Goal: Book appointment/travel/reservation

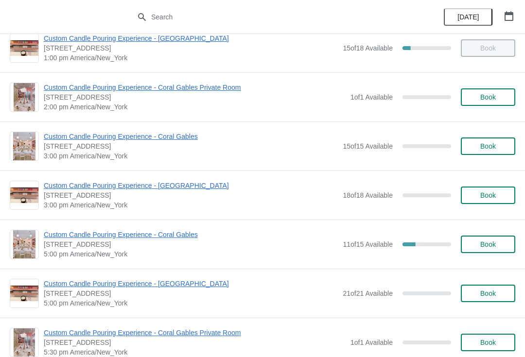
scroll to position [266, 0]
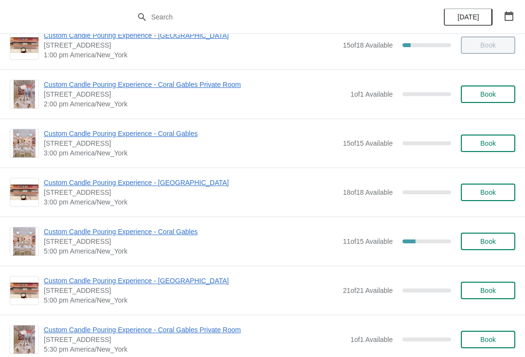
click at [497, 98] on button "Book" at bounding box center [488, 95] width 54 height 18
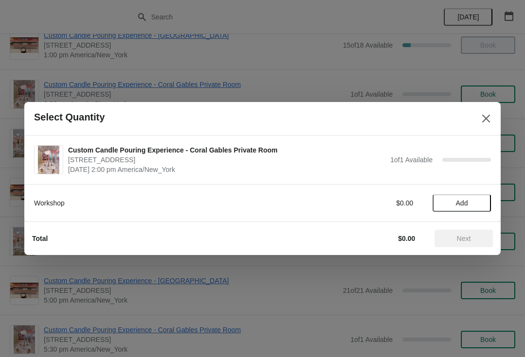
click at [486, 121] on icon "Close" at bounding box center [486, 119] width 10 height 10
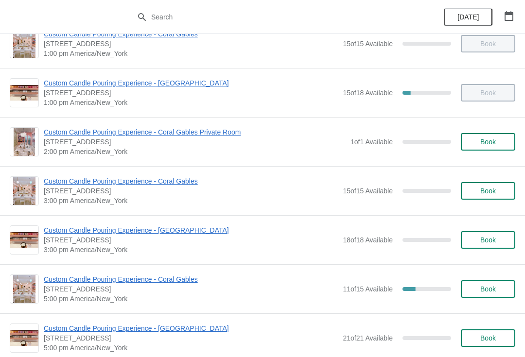
scroll to position [218, 0]
click at [494, 190] on span "Book" at bounding box center [489, 191] width 16 height 8
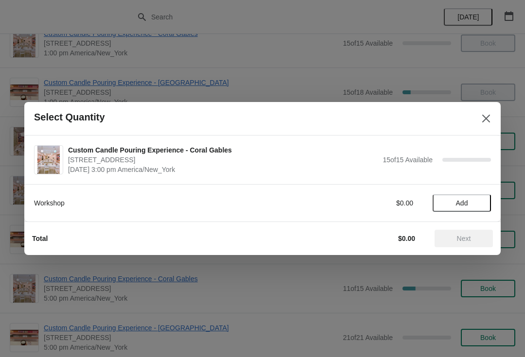
click at [465, 203] on span "Add" at bounding box center [462, 203] width 12 height 8
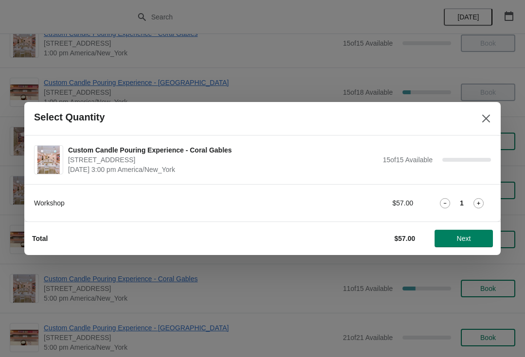
click at [480, 202] on icon at bounding box center [479, 203] width 10 height 10
click at [465, 237] on span "Next" at bounding box center [464, 239] width 14 height 8
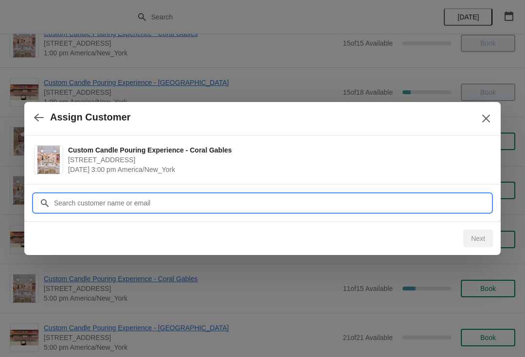
click at [437, 209] on input "Customer" at bounding box center [272, 204] width 438 height 18
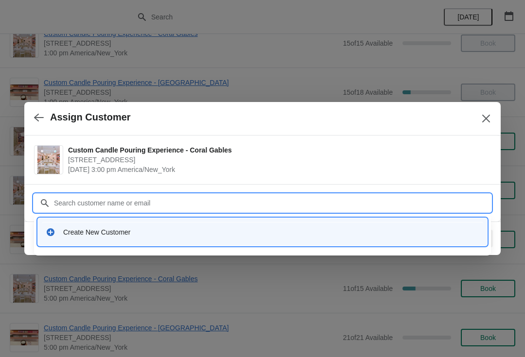
click at [266, 162] on span "[STREET_ADDRESS]" at bounding box center [277, 160] width 418 height 10
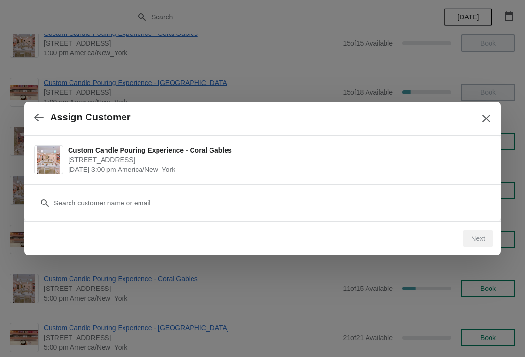
click at [47, 116] on button "button" at bounding box center [39, 117] width 18 height 19
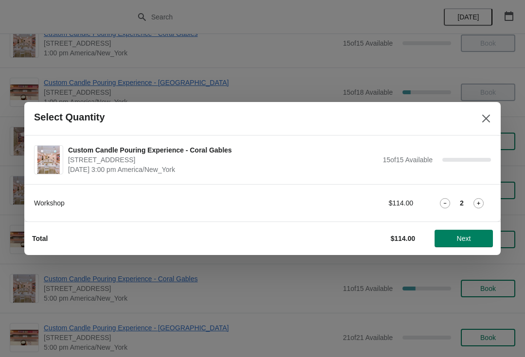
click at [458, 245] on button "Next" at bounding box center [464, 239] width 58 height 18
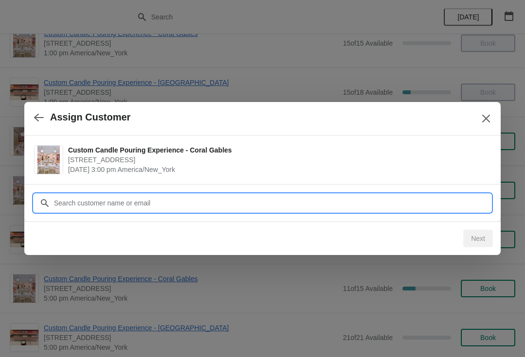
click at [172, 206] on input "Customer" at bounding box center [272, 204] width 438 height 18
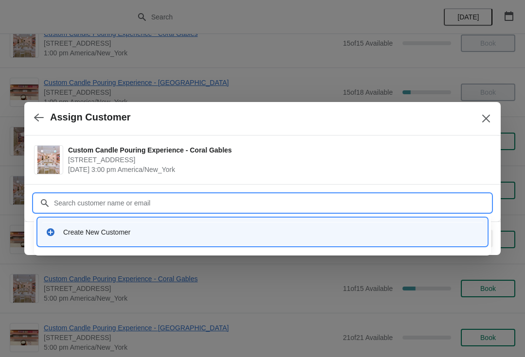
click at [77, 233] on div "Create New Customer" at bounding box center [271, 233] width 416 height 10
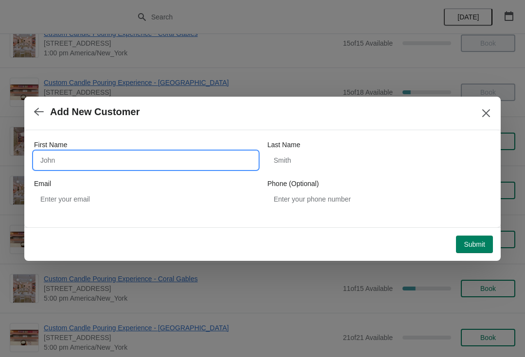
click at [93, 163] on input "First Name" at bounding box center [146, 161] width 224 height 18
click at [469, 249] on span "Submit" at bounding box center [474, 245] width 21 height 8
